Goal: Task Accomplishment & Management: Complete application form

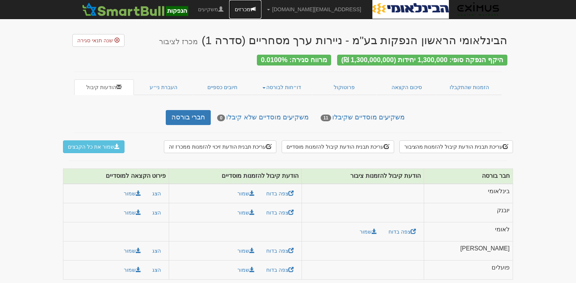
click at [261, 9] on link "מכרזים" at bounding box center [245, 9] width 32 height 19
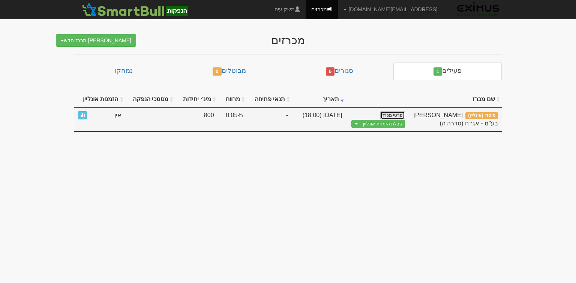
click at [398, 114] on link "פרטי מכרז" at bounding box center [392, 115] width 25 height 8
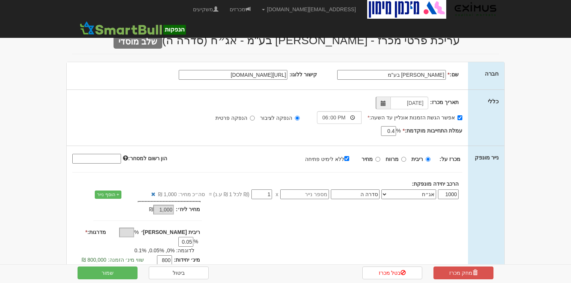
drag, startPoint x: 109, startPoint y: 233, endPoint x: 113, endPoint y: 233, distance: 3.8
click at [165, 238] on div "% 0.05" at bounding box center [182, 242] width 35 height 9
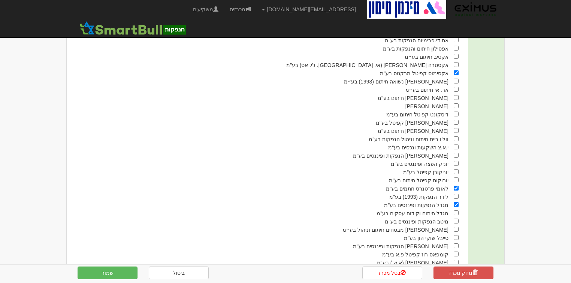
scroll to position [486, 0]
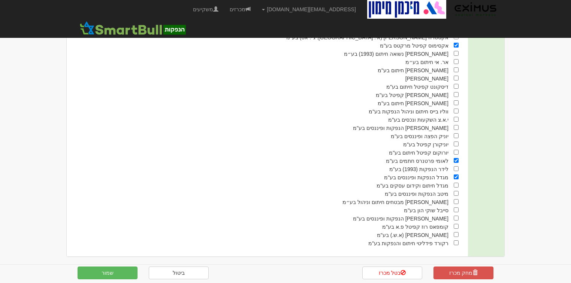
type input "0.01"
click at [456, 142] on input "checkbox" at bounding box center [456, 144] width 5 height 5
checkbox input "true"
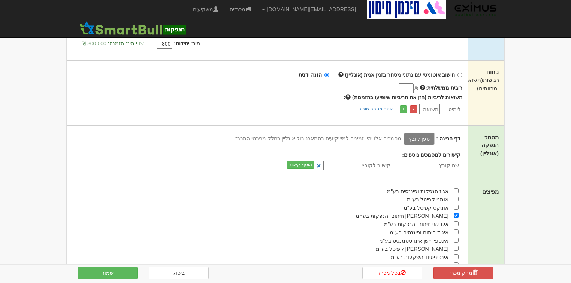
scroll to position [216, 0]
click at [115, 274] on button "שמור" at bounding box center [108, 273] width 60 height 13
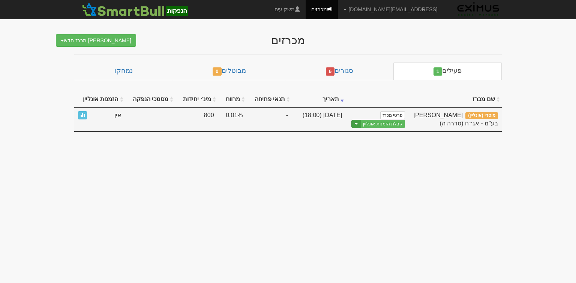
click at [357, 123] on button "Toggle Dropdown" at bounding box center [356, 124] width 10 height 9
click at [370, 136] on link "הצג טופס הזמנה לדוגמה" at bounding box center [368, 137] width 71 height 10
click at [389, 112] on link "פרטי מכרז" at bounding box center [392, 115] width 25 height 8
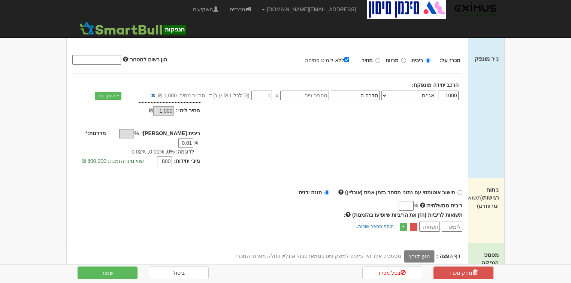
scroll to position [150, 0]
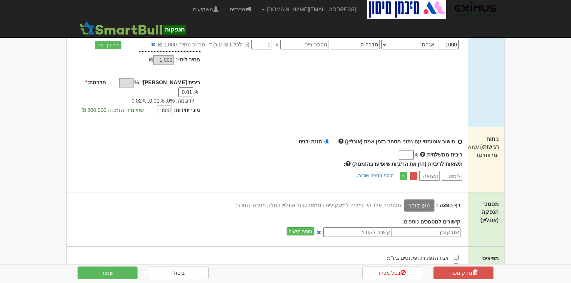
click at [459, 139] on input "חישוב אוטומטי עם נתוני מסחר בזמן אמת (אונליין)" at bounding box center [460, 141] width 5 height 5
radio input "true"
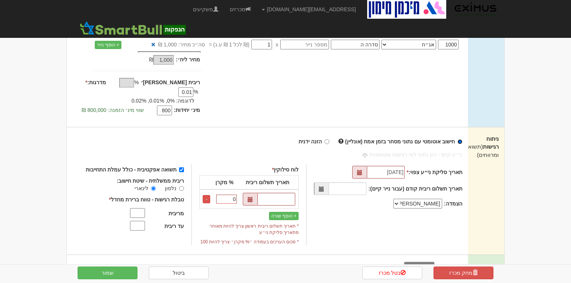
click at [366, 166] on span at bounding box center [359, 172] width 15 height 13
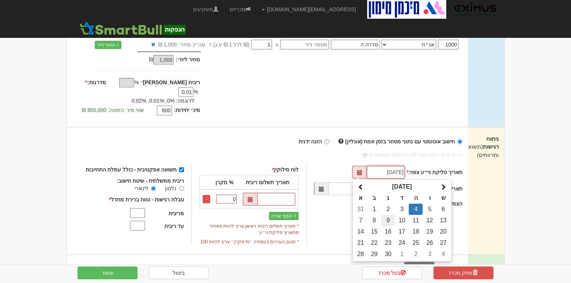
click at [391, 215] on td "9" at bounding box center [388, 220] width 14 height 11
type input "[DATE]"
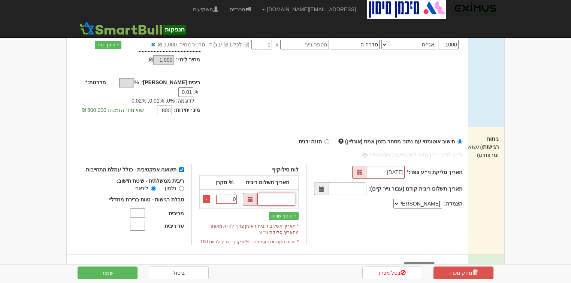
click at [271, 193] on input "text" at bounding box center [276, 199] width 38 height 13
type input "[DATE]"
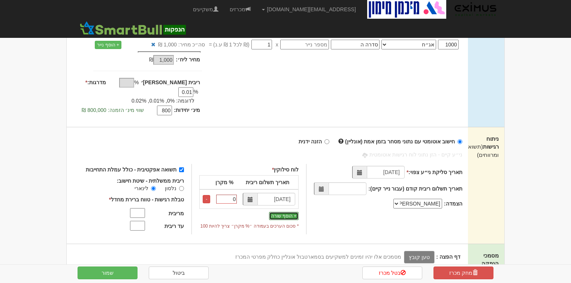
click at [286, 212] on button "+ הוסף שורה" at bounding box center [284, 216] width 30 height 8
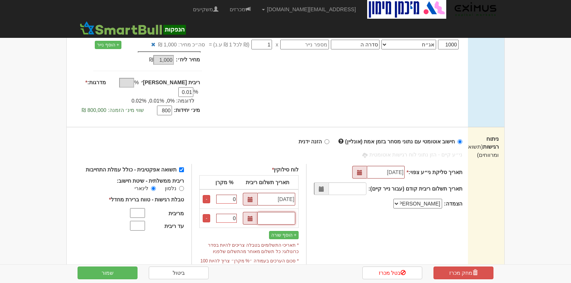
click at [290, 212] on input "text" at bounding box center [276, 218] width 38 height 13
type input "[DATE]"
click at [286, 231] on button "+ הוסף שורה" at bounding box center [284, 235] width 30 height 8
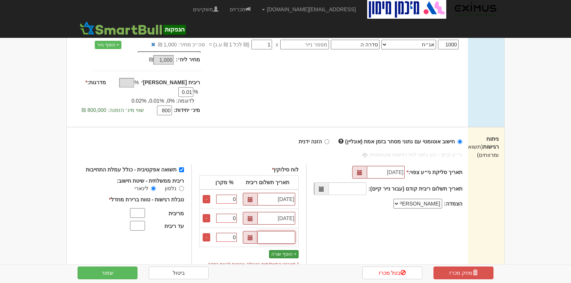
click at [286, 231] on input "text" at bounding box center [276, 237] width 38 height 13
type input "31/03/2027"
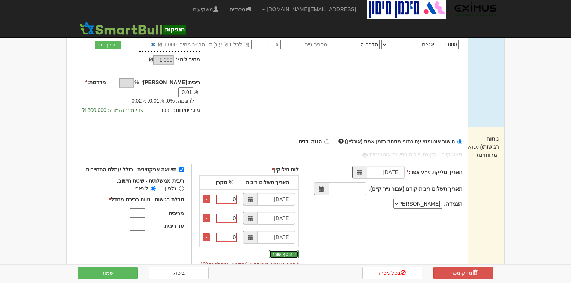
click at [285, 250] on button "+ הוסף שורה" at bounding box center [284, 254] width 30 height 8
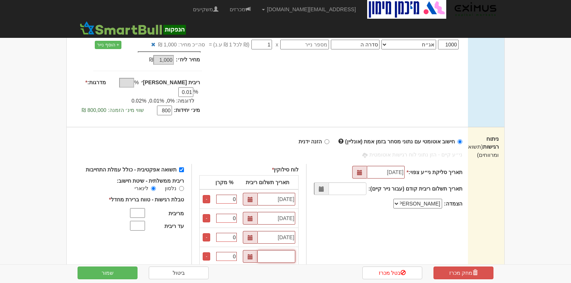
click at [295, 250] on input "text" at bounding box center [276, 256] width 38 height 13
type input "[DATE]"
click at [292, 269] on button "+ הוסף שורה" at bounding box center [284, 273] width 30 height 8
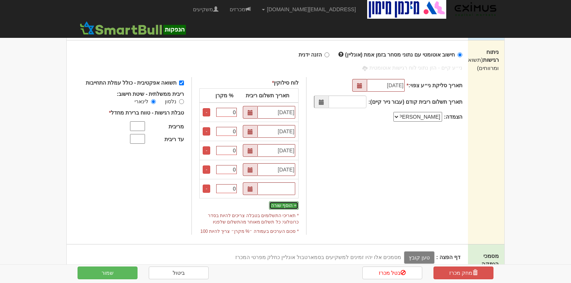
scroll to position [240, 0]
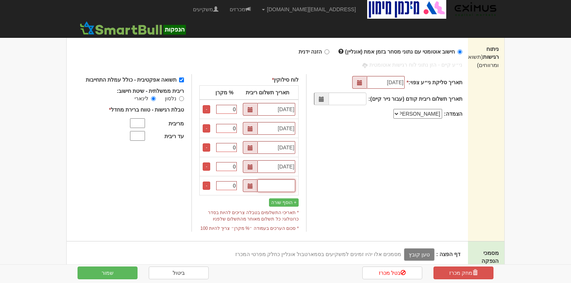
click at [280, 180] on input "text" at bounding box center [276, 186] width 38 height 13
type input "[DATE]"
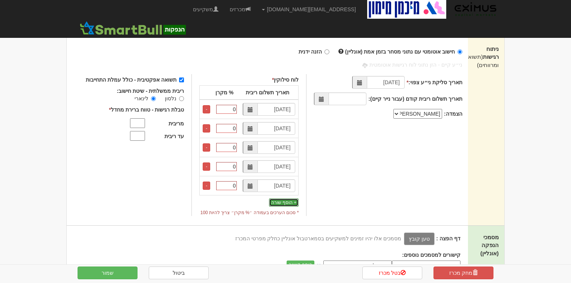
click at [288, 199] on button "+ הוסף שורה" at bounding box center [284, 203] width 30 height 8
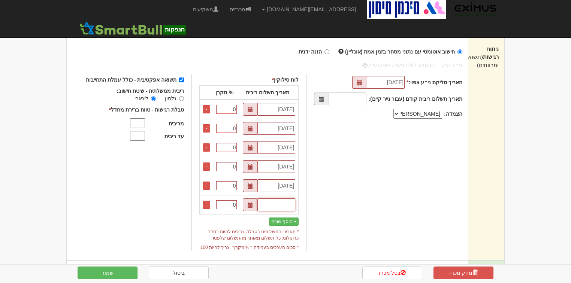
click at [288, 199] on input "text" at bounding box center [276, 205] width 38 height 13
type input "[DATE]"
click at [226, 200] on input "0" at bounding box center [226, 204] width 21 height 9
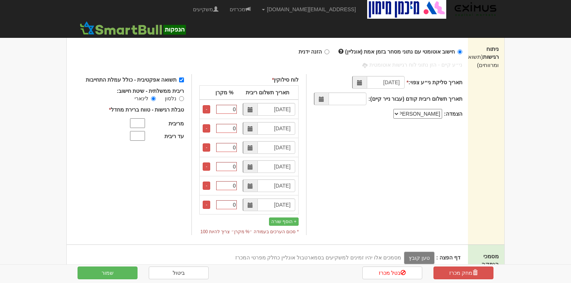
click at [226, 200] on input "0" at bounding box center [226, 204] width 21 height 9
type input "25"
click at [283, 218] on button "+ הוסף שורה" at bounding box center [284, 222] width 30 height 8
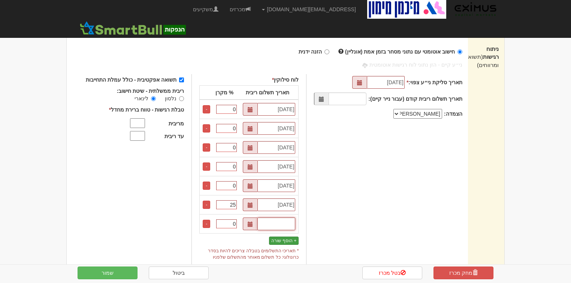
click at [283, 218] on input "text" at bounding box center [276, 224] width 38 height 13
type input "31/03/2029"
click at [287, 237] on button "+ הוסף שורה" at bounding box center [284, 241] width 30 height 8
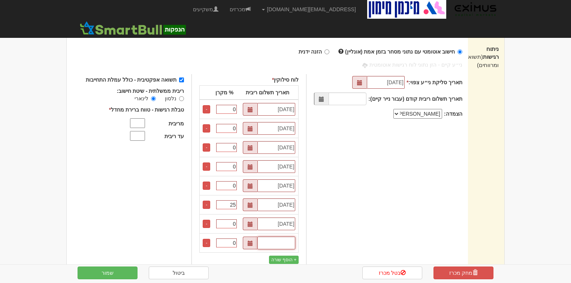
click at [285, 237] on input "text" at bounding box center [276, 243] width 38 height 13
type input "[DATE]"
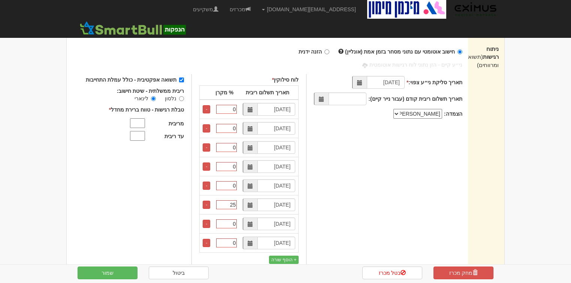
click at [235, 239] on input "0" at bounding box center [226, 243] width 21 height 9
type input "35"
click at [286, 256] on button "+ הוסף שורה" at bounding box center [284, 260] width 30 height 8
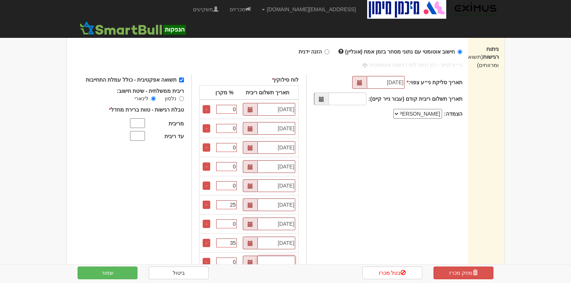
click at [286, 256] on input "text" at bounding box center [276, 262] width 38 height 13
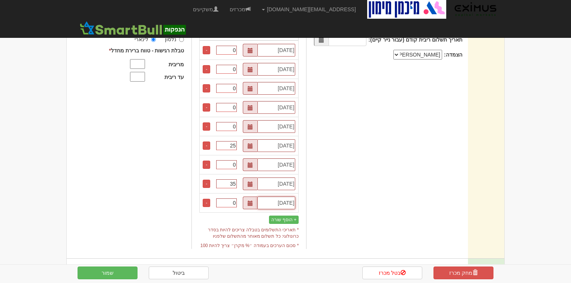
scroll to position [300, 0]
type input "31/03/2030"
click at [295, 215] on button "+ הוסף שורה" at bounding box center [284, 219] width 30 height 8
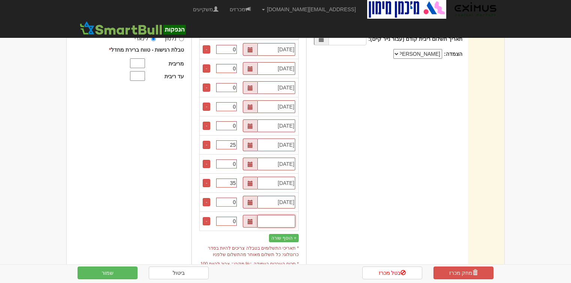
click at [293, 215] on input "text" at bounding box center [276, 221] width 38 height 13
type input "30/09/2030"
click at [231, 217] on input "0" at bounding box center [226, 221] width 21 height 9
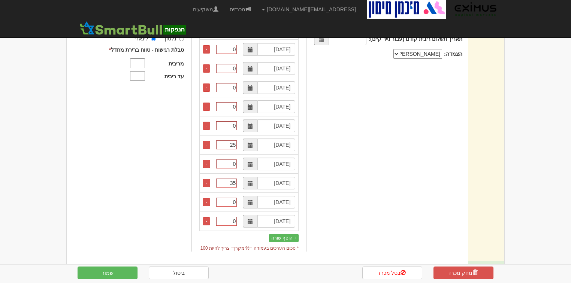
click at [231, 217] on input "0" at bounding box center [226, 221] width 21 height 9
type input "40"
click at [331, 213] on div "תאריך סליקת ני״ע צפוי: * 09/09/2025 תאריך תשלום ריבית קודם (עבור נייר קיים): *" at bounding box center [384, 128] width 156 height 228
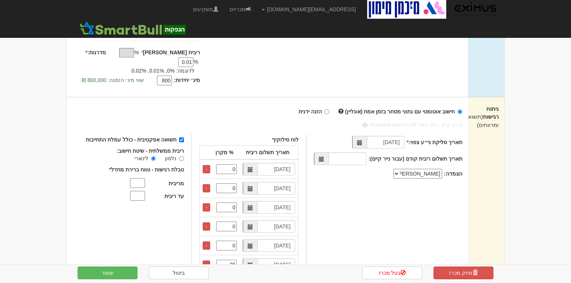
scroll to position [180, 0]
click at [142, 178] on input "מריבית" at bounding box center [137, 183] width 15 height 10
click at [145, 191] on input "עד ריבית" at bounding box center [137, 196] width 15 height 10
click at [144, 178] on input "3.68" at bounding box center [137, 183] width 15 height 10
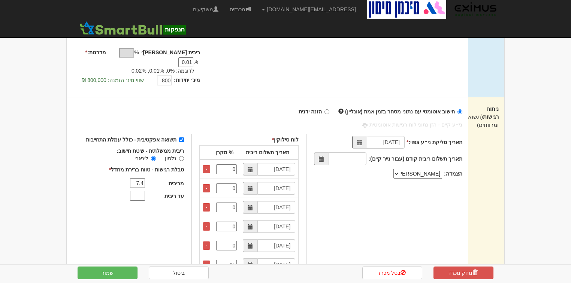
type input "7.4"
click at [138, 191] on input "עד ריבית" at bounding box center [137, 196] width 15 height 10
type input "6.55"
click at [142, 178] on input "7.4" at bounding box center [137, 183] width 15 height 10
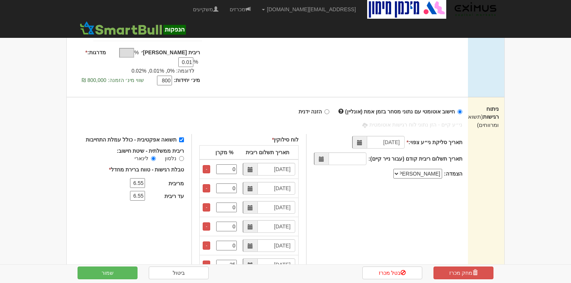
type input "6.55"
click at [139, 191] on input "6.55" at bounding box center [137, 196] width 15 height 10
drag, startPoint x: 143, startPoint y: 186, endPoint x: 147, endPoint y: 185, distance: 4.3
click at [145, 191] on input "7.4" at bounding box center [137, 196] width 15 height 10
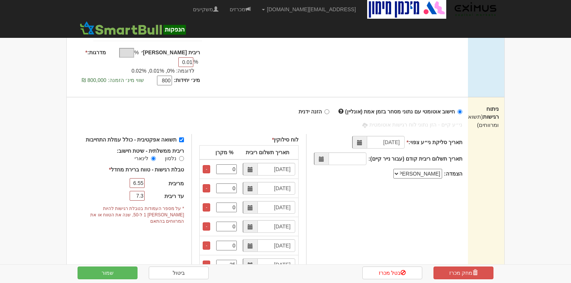
type input "7.3"
click at [139, 178] on input "6.55" at bounding box center [137, 183] width 15 height 10
click at [143, 178] on input "6.55" at bounding box center [137, 183] width 15 height 10
click at [137, 191] on input "7.3" at bounding box center [137, 196] width 15 height 10
click at [143, 178] on input "6.65" at bounding box center [137, 183] width 15 height 10
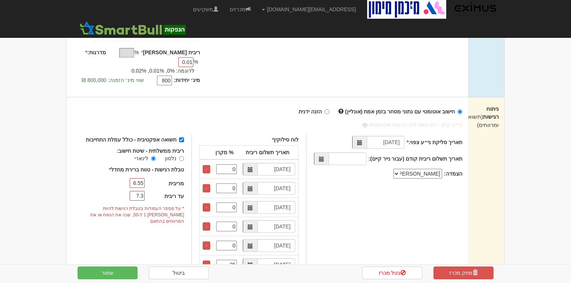
drag, startPoint x: 141, startPoint y: 172, endPoint x: 145, endPoint y: 172, distance: 4.6
click at [145, 178] on input "6.55" at bounding box center [137, 183] width 15 height 10
click at [142, 191] on input "7.3" at bounding box center [137, 196] width 15 height 10
click at [145, 178] on input "6.7" at bounding box center [137, 183] width 15 height 10
click at [142, 191] on input "7.3" at bounding box center [137, 196] width 15 height 10
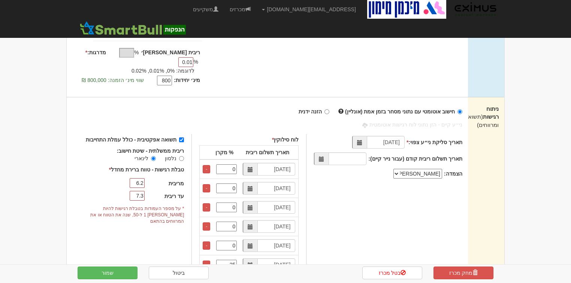
click at [147, 179] on div "6.2" at bounding box center [133, 183] width 27 height 9
type input "6.6"
drag, startPoint x: 144, startPoint y: 183, endPoint x: 150, endPoint y: 184, distance: 5.7
click at [150, 192] on div "עד ריבית 7.3" at bounding box center [152, 196] width 64 height 9
type input "7.2"
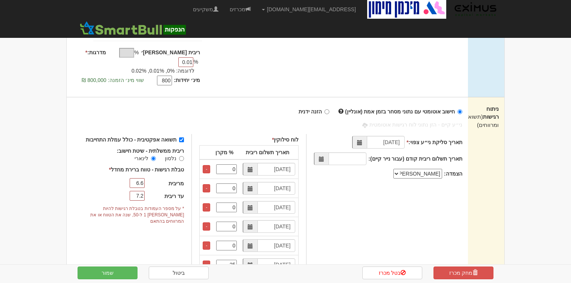
click at [144, 178] on input "6.6" at bounding box center [137, 183] width 15 height 10
click at [144, 191] on input "7.2" at bounding box center [137, 196] width 15 height 10
click at [144, 203] on span "* על מספר העמודות בטבלת רגישות להיות בין 1 ל-50, שנה את הטווח או את המרווחים בה…" at bounding box center [134, 214] width 99 height 22
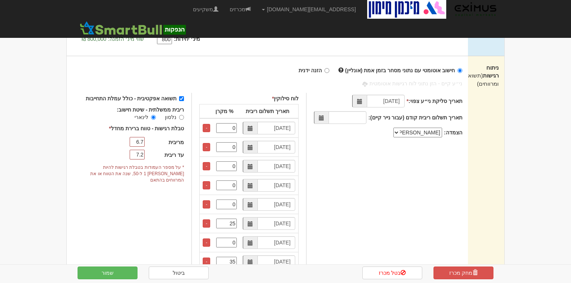
scroll to position [210, 0]
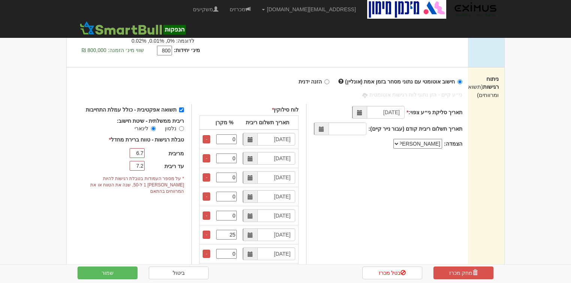
click at [145, 148] on input "6.7" at bounding box center [137, 153] width 15 height 10
type input "6.8"
click at [153, 221] on div "תשואה אפקטיבית - כולל עמלת התחייבות ריבית ממשלתית - שיטת חישוב: נלסון לינארי * …" at bounding box center [139, 218] width 106 height 228
click at [113, 273] on button "שמור" at bounding box center [108, 273] width 60 height 13
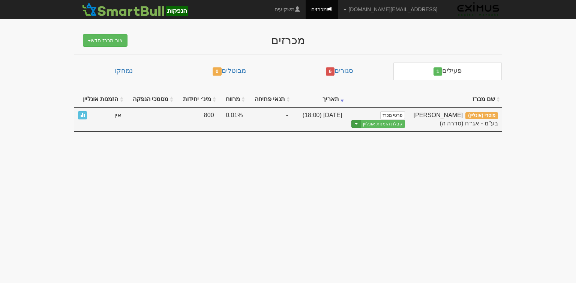
click at [358, 123] on span "button" at bounding box center [356, 123] width 3 height 1
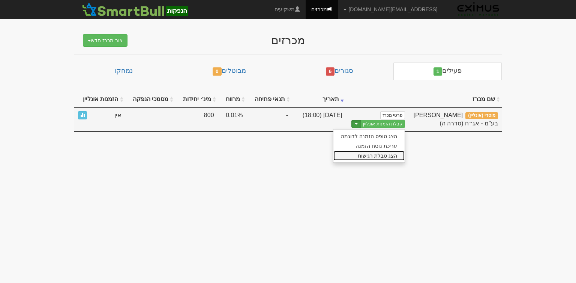
click at [369, 157] on link "הצג טבלת רגישות" at bounding box center [368, 156] width 71 height 10
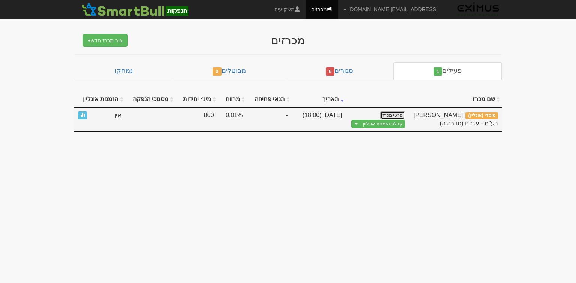
click at [386, 115] on link "פרטי מכרז" at bounding box center [392, 115] width 25 height 8
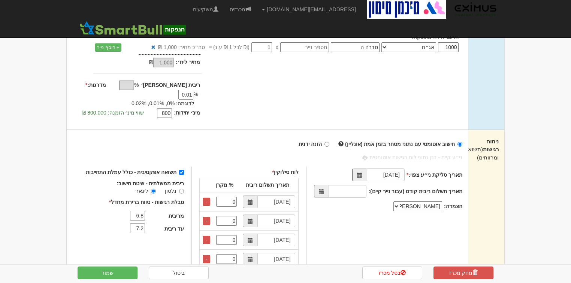
scroll to position [150, 0]
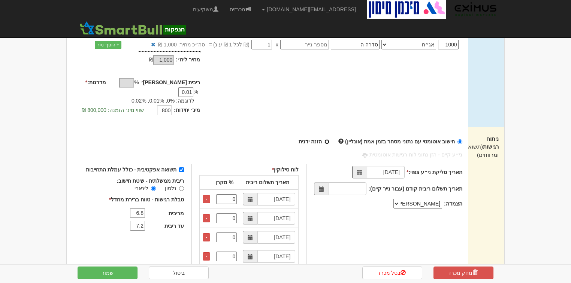
click at [329, 139] on input "הזנה ידנית" at bounding box center [327, 141] width 5 height 5
radio input "true"
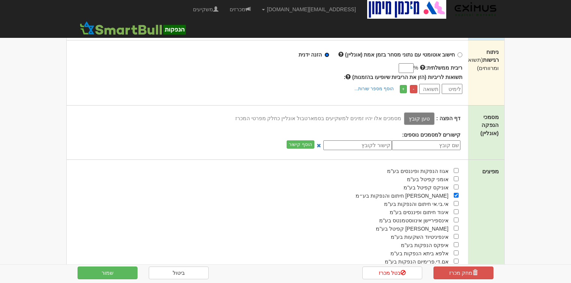
scroll to position [240, 0]
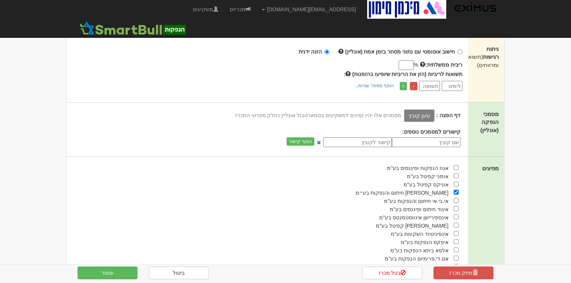
click at [456, 81] on input "number" at bounding box center [452, 86] width 21 height 10
click at [453, 81] on input "number" at bounding box center [452, 86] width 21 height 10
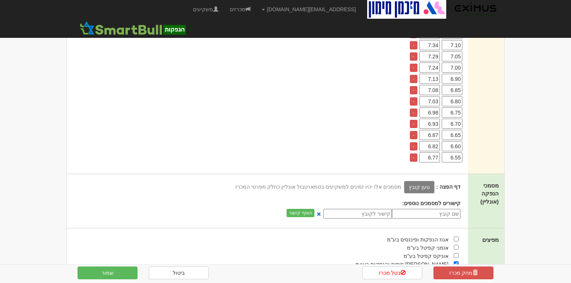
scroll to position [360, 0]
click at [105, 272] on button "שמור" at bounding box center [108, 273] width 60 height 13
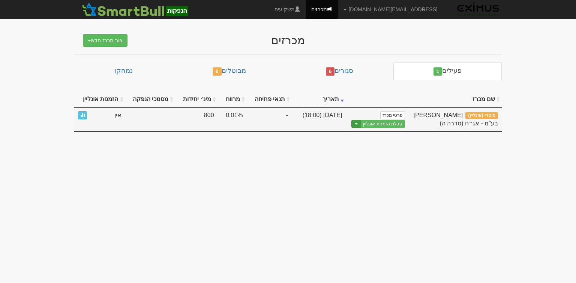
click at [358, 123] on span "button" at bounding box center [356, 123] width 3 height 1
click at [384, 121] on link "קבלת הזמנות אונליין" at bounding box center [383, 124] width 44 height 9
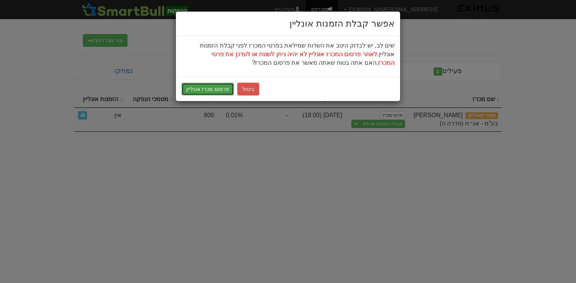
click at [205, 88] on button "פרסום מכרז אונליין" at bounding box center [207, 89] width 52 height 13
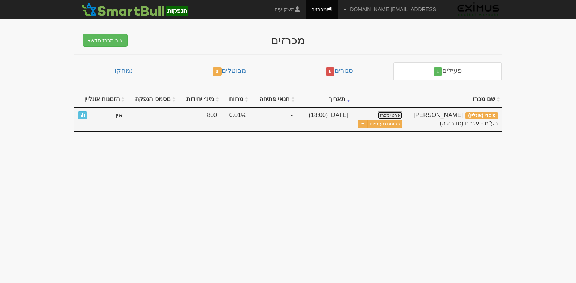
click at [390, 115] on link "פרטי מכרז" at bounding box center [389, 115] width 25 height 8
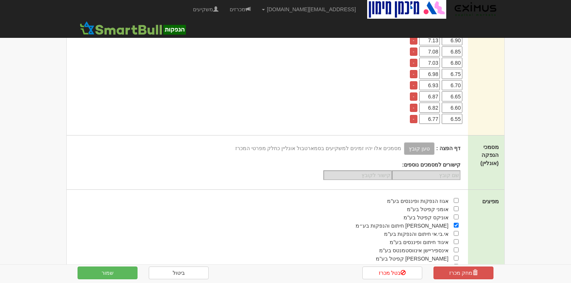
scroll to position [390, 0]
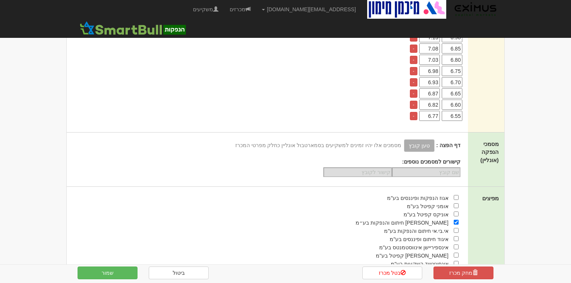
click at [423, 139] on div "דף הפצה : טען קובץ קישור לדף הפצה מסמכים אלו יהיו זמינים למשקיעים בסמארטבול אונ…" at bounding box center [264, 145] width 394 height 13
click at [256, 6] on link "מכרזים" at bounding box center [240, 9] width 32 height 19
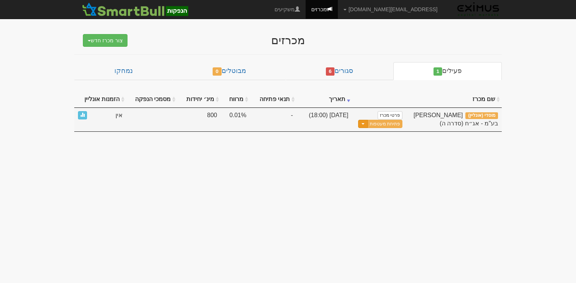
click at [364, 122] on button "Toggle Dropdown" at bounding box center [363, 124] width 10 height 9
click at [368, 146] on link "עדכן מסמכי הנפקה" at bounding box center [366, 146] width 71 height 10
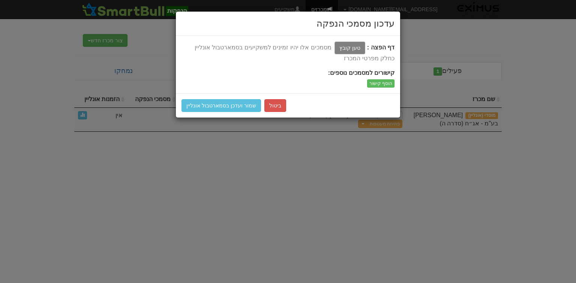
click at [357, 46] on label "טען קובץ" at bounding box center [349, 48] width 31 height 13
click at [333, 46] on input "טען קובץ" at bounding box center [333, 47] width 0 height 9
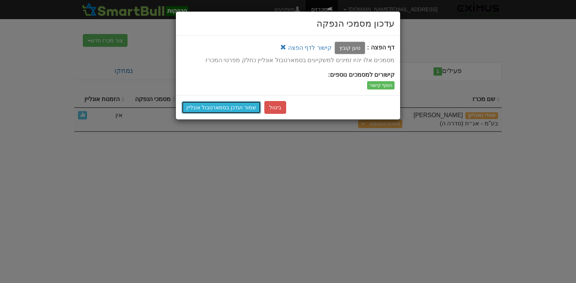
click at [227, 105] on button "שמור ועדכן בסמארטבול אונליין" at bounding box center [220, 107] width 79 height 13
